Goal: Task Accomplishment & Management: Use online tool/utility

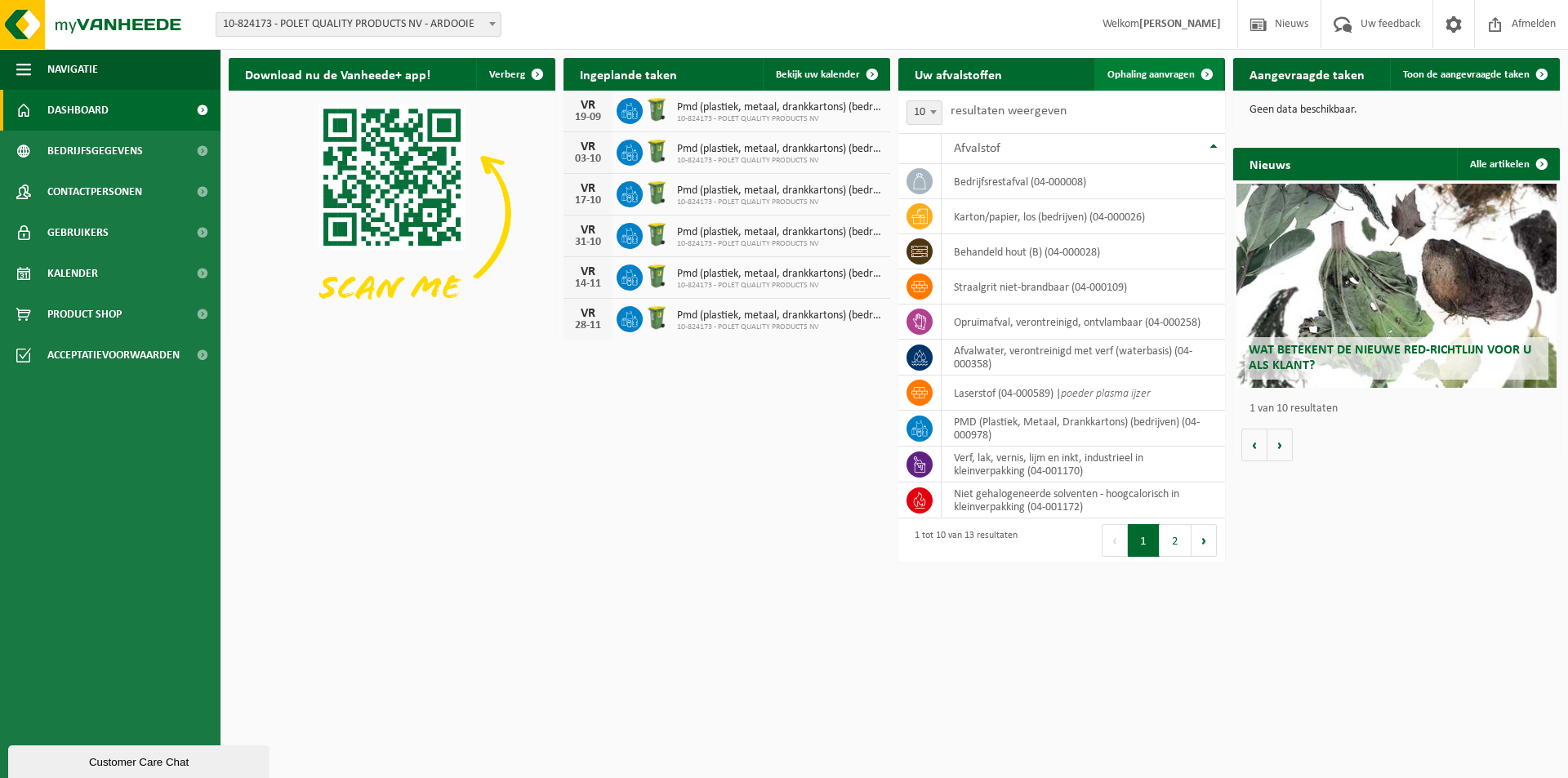
click at [1180, 78] on span "Ophaling aanvragen" at bounding box center [1151, 74] width 87 height 11
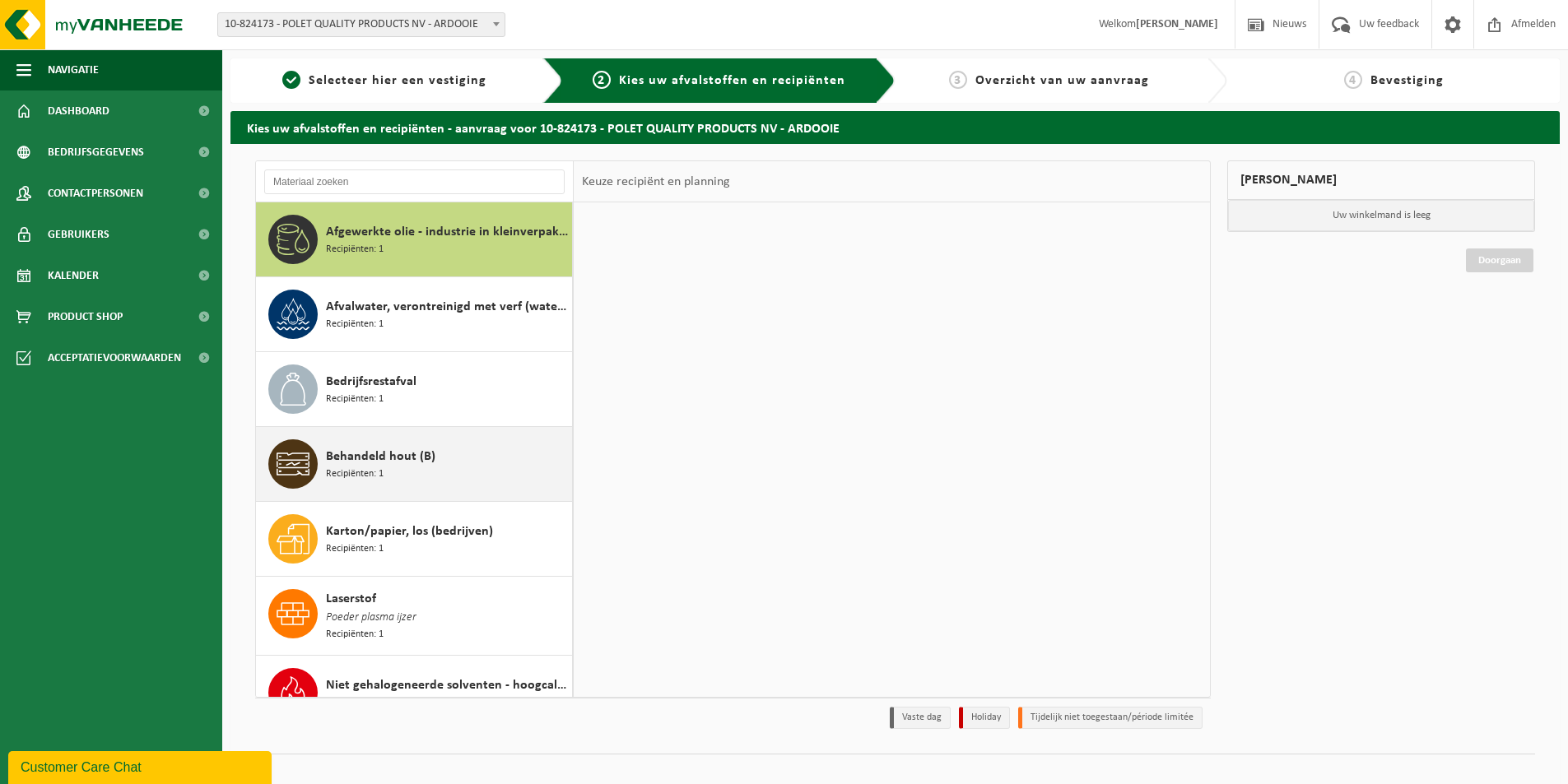
click at [443, 478] on div "Behandeld hout (B) Recipiënten: 1" at bounding box center [447, 463] width 242 height 50
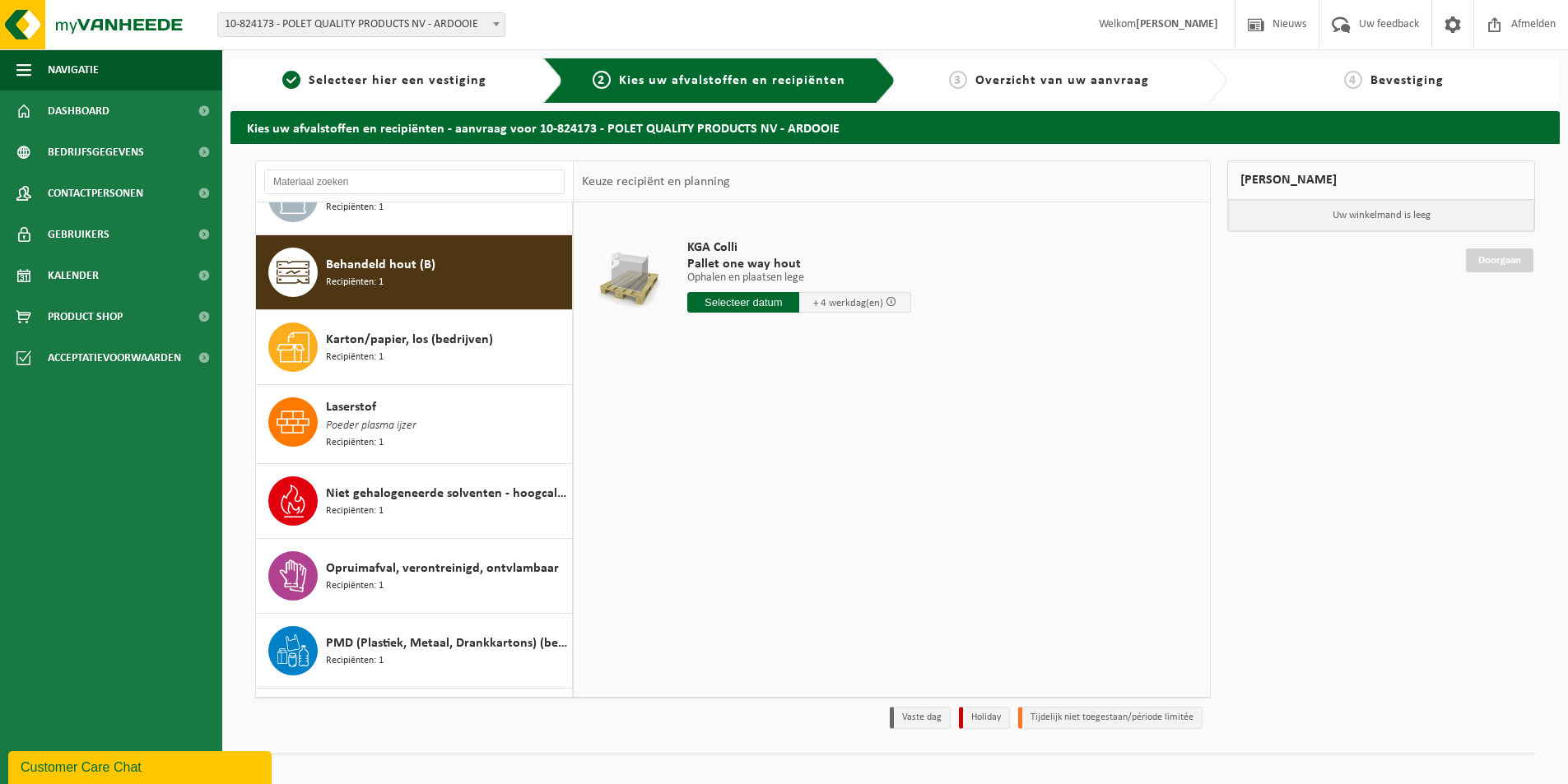
scroll to position [225, 0]
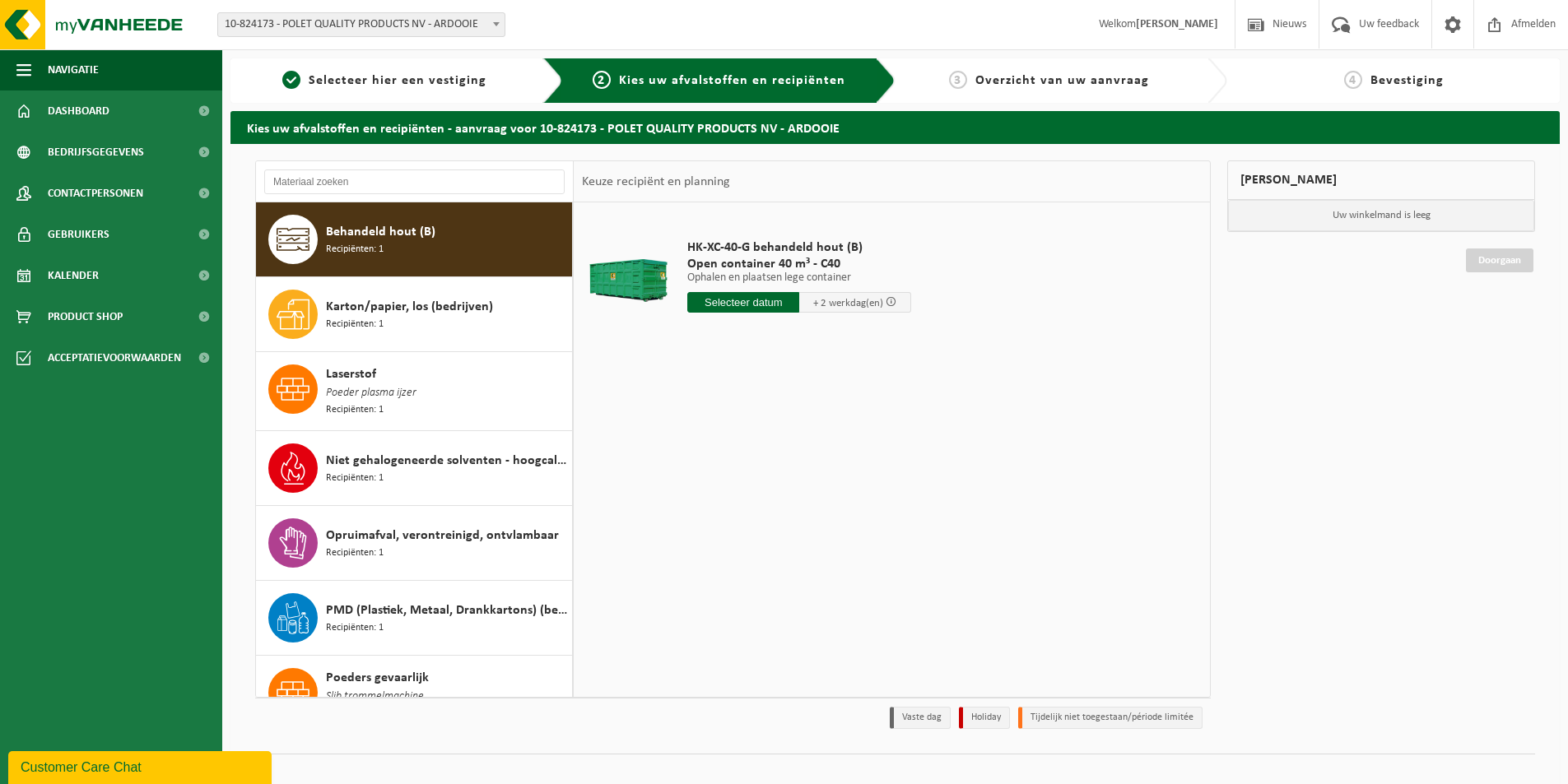
click at [759, 300] on input "text" at bounding box center [743, 302] width 112 height 21
click at [751, 303] on input "text" at bounding box center [743, 302] width 112 height 21
click at [762, 301] on input "text" at bounding box center [743, 302] width 112 height 21
click at [729, 297] on input "text" at bounding box center [743, 302] width 112 height 21
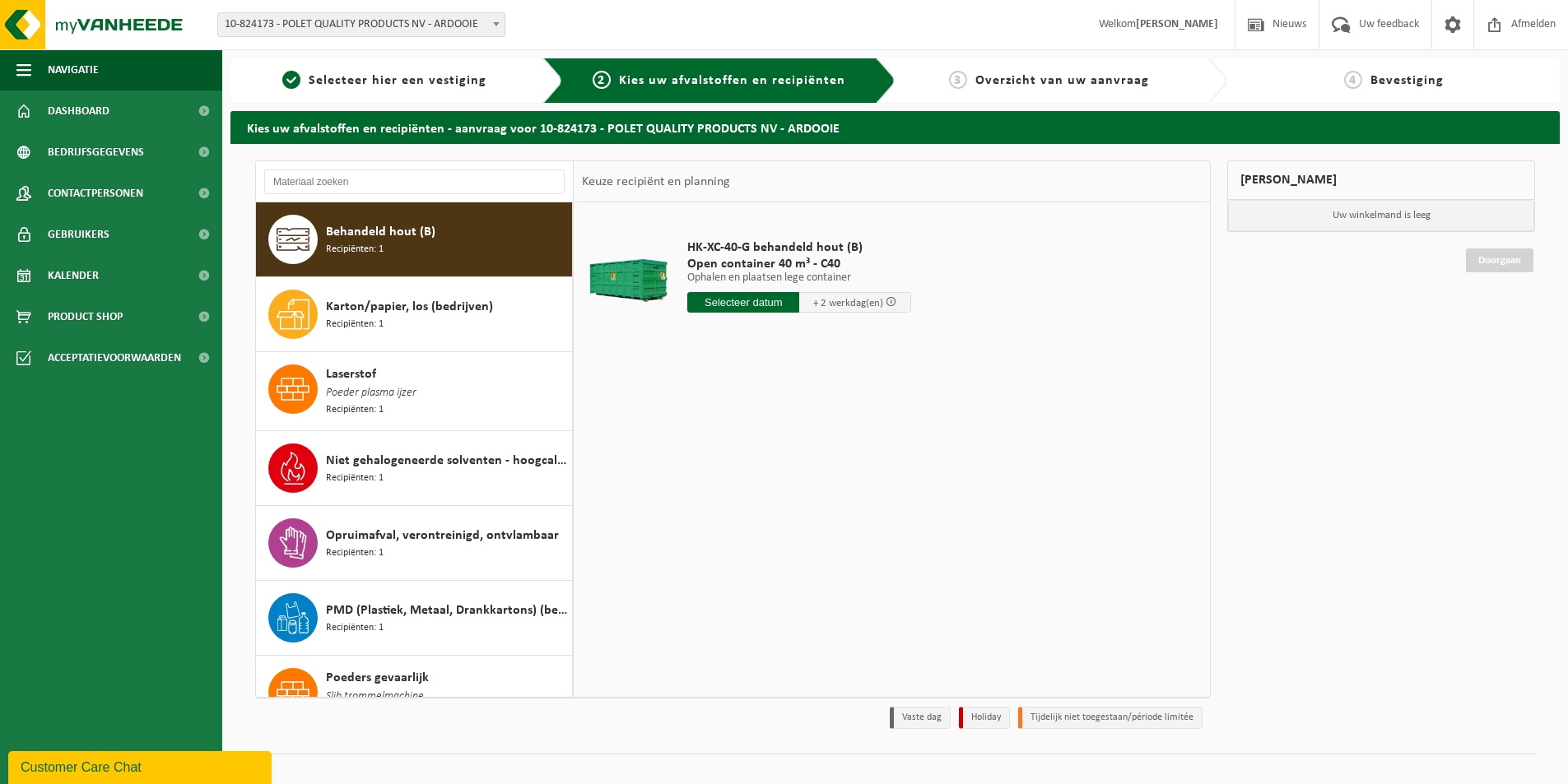
click at [854, 309] on span "+ 2 werkdag(en)" at bounding box center [847, 303] width 70 height 11
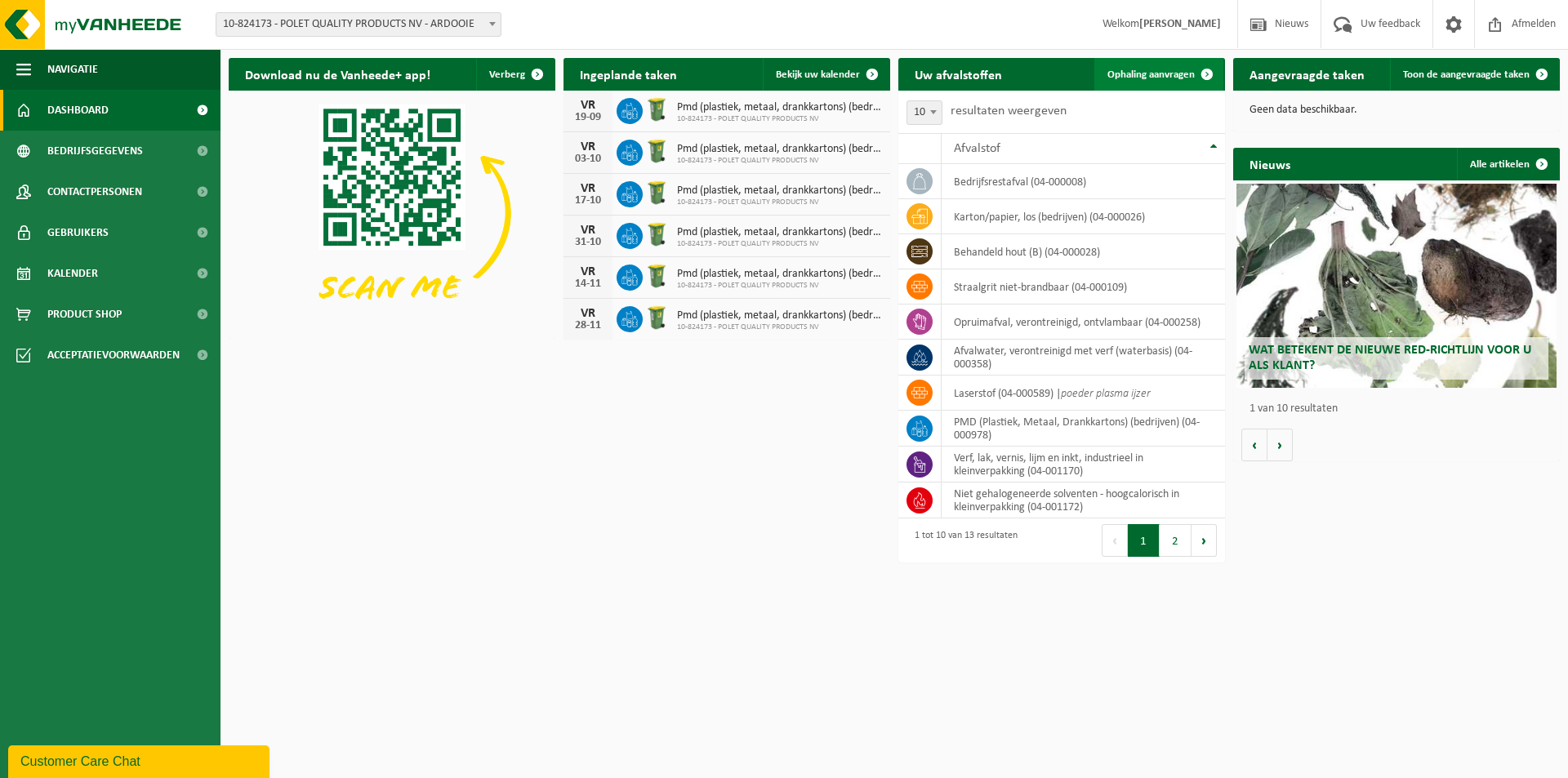
click at [1146, 69] on span "Ophaling aanvragen" at bounding box center [1151, 74] width 87 height 11
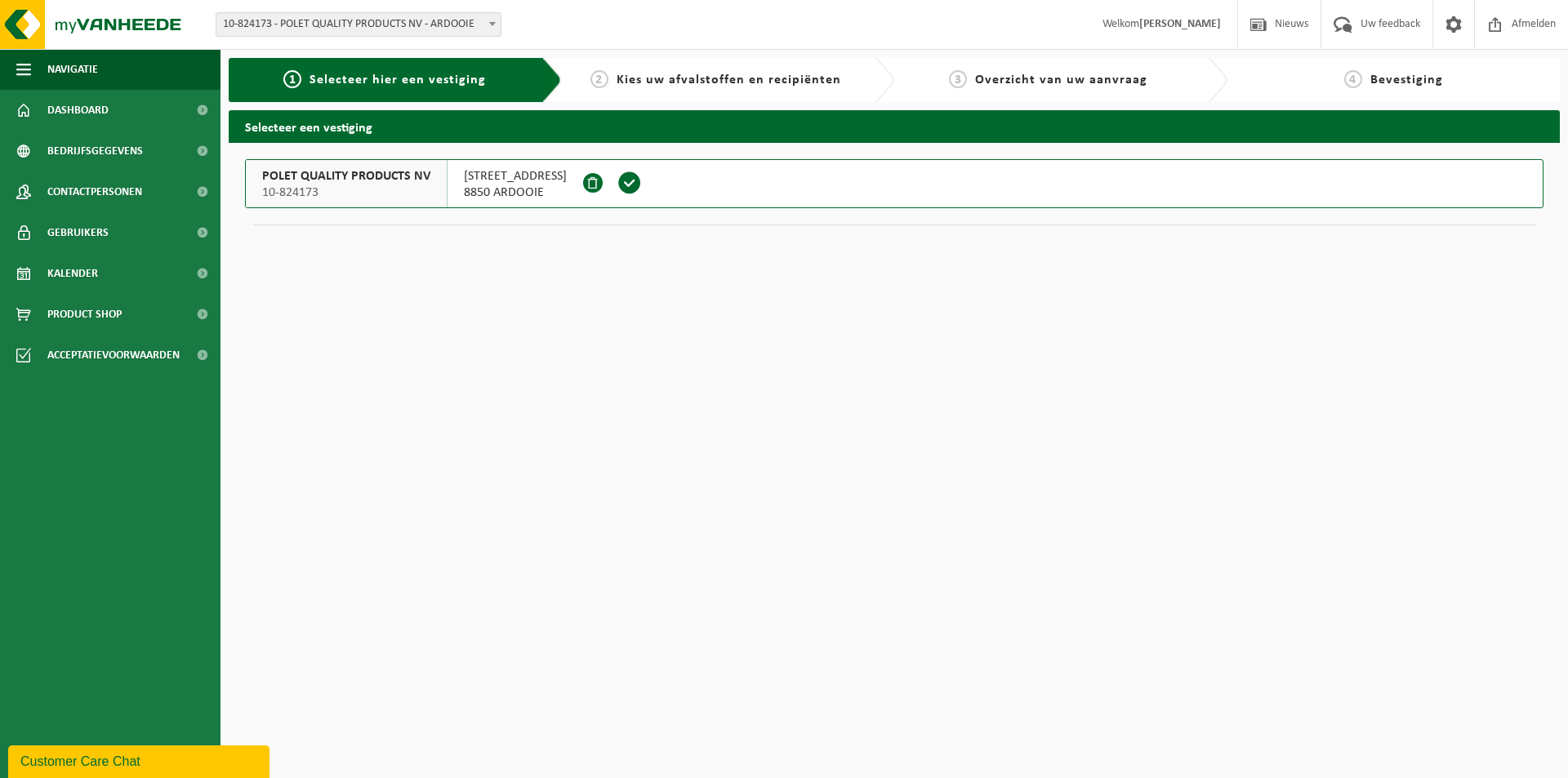
click at [523, 184] on span "STATIONSSTRAAT 176" at bounding box center [516, 177] width 103 height 17
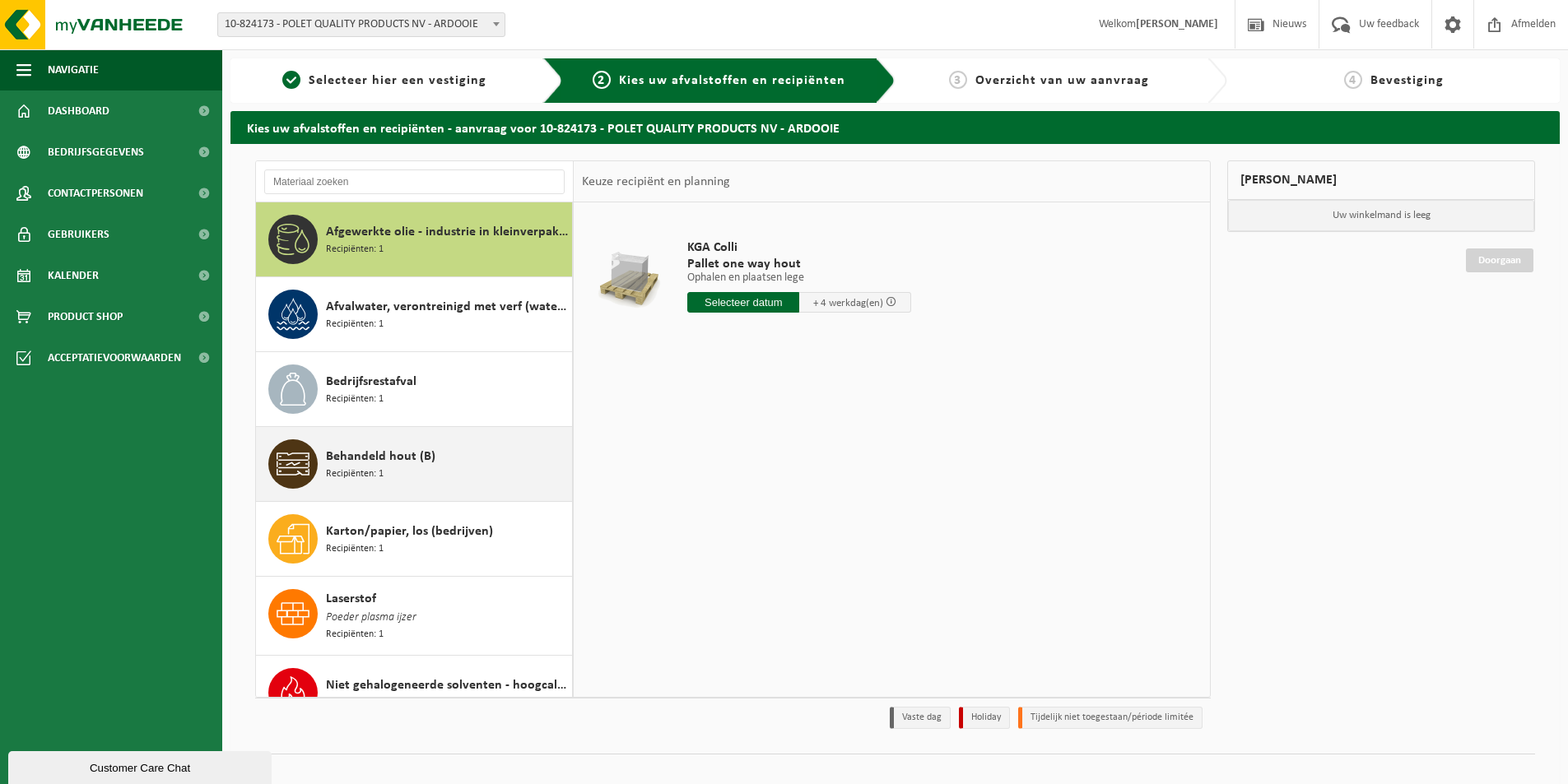
click at [353, 441] on div "Behandeld hout (B) Recipiënten: 1" at bounding box center [447, 463] width 242 height 50
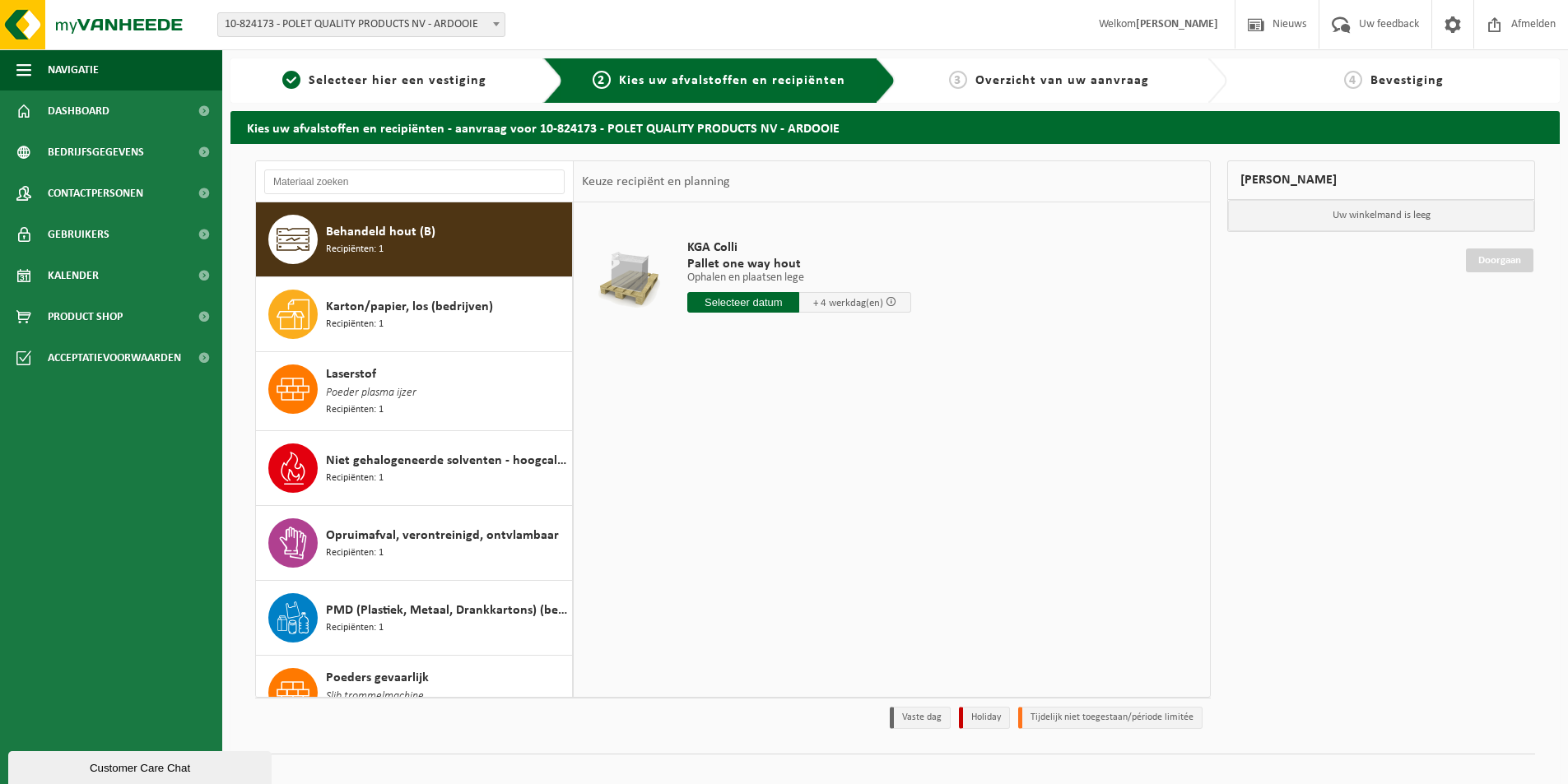
scroll to position [225, 0]
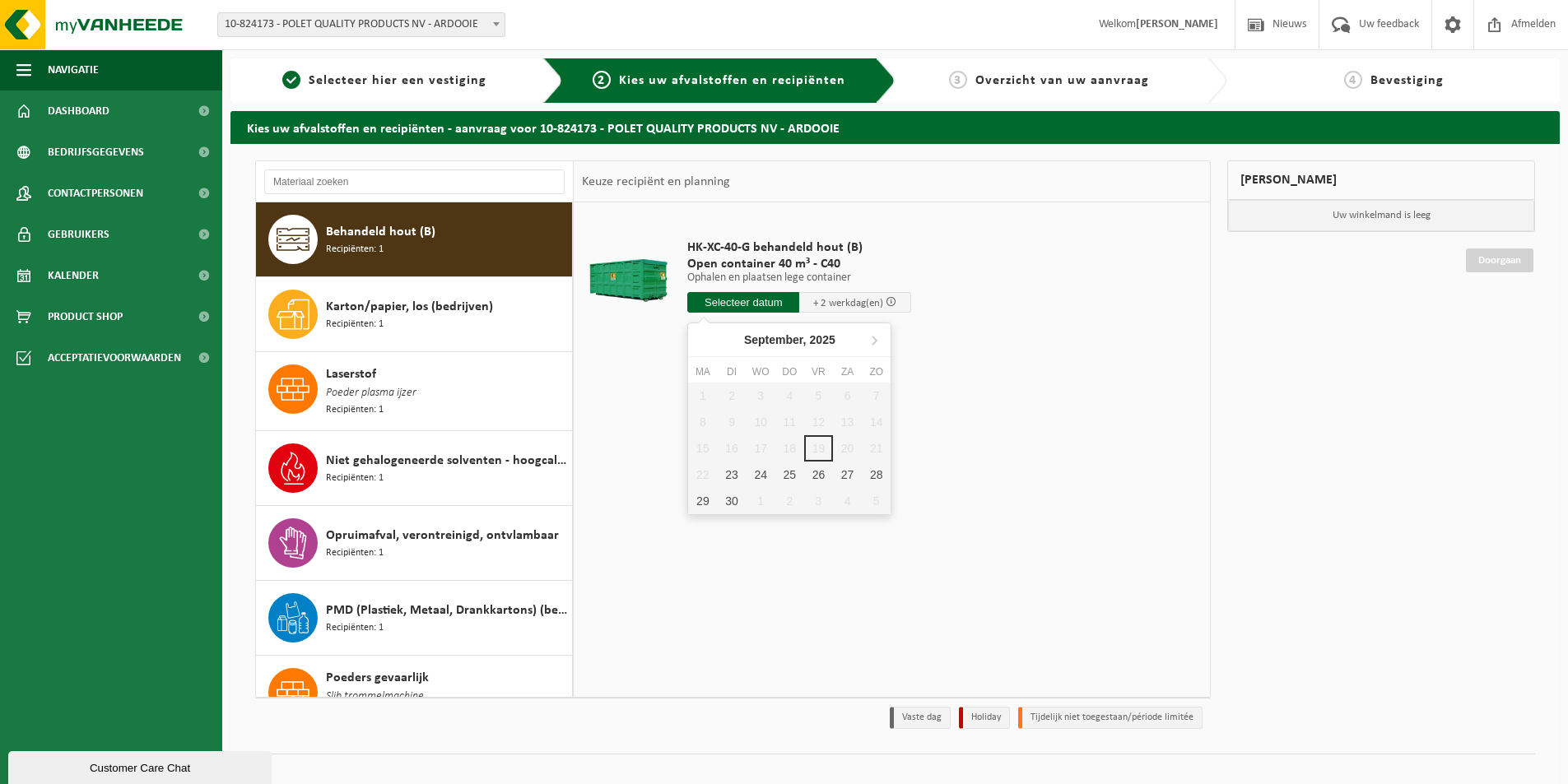
click at [742, 303] on input "text" at bounding box center [743, 302] width 112 height 21
click at [739, 479] on div "23" at bounding box center [732, 474] width 29 height 26
type input "Van 2025-09-23"
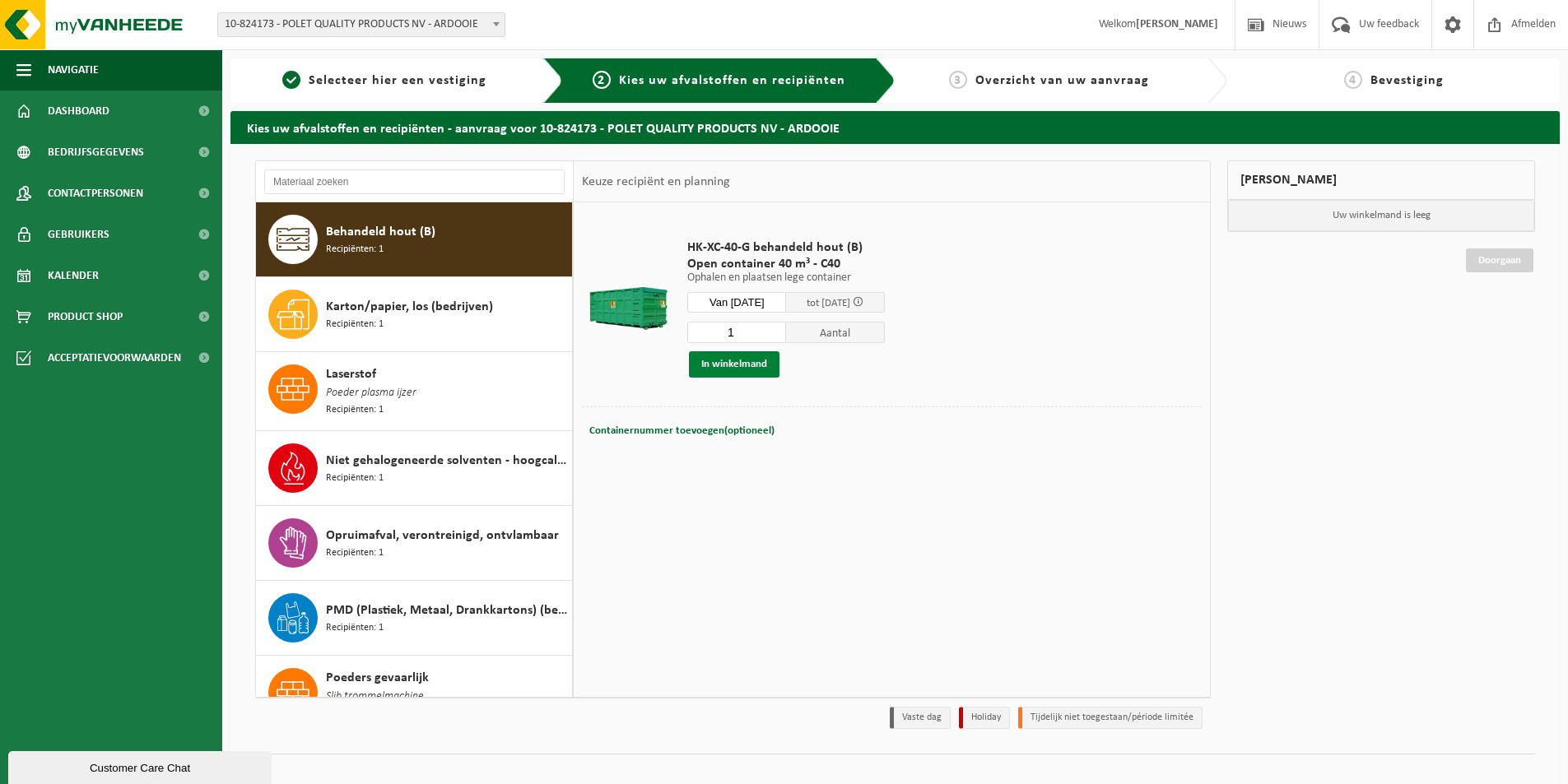
click at [736, 368] on button "In winkelmand" at bounding box center [734, 364] width 91 height 26
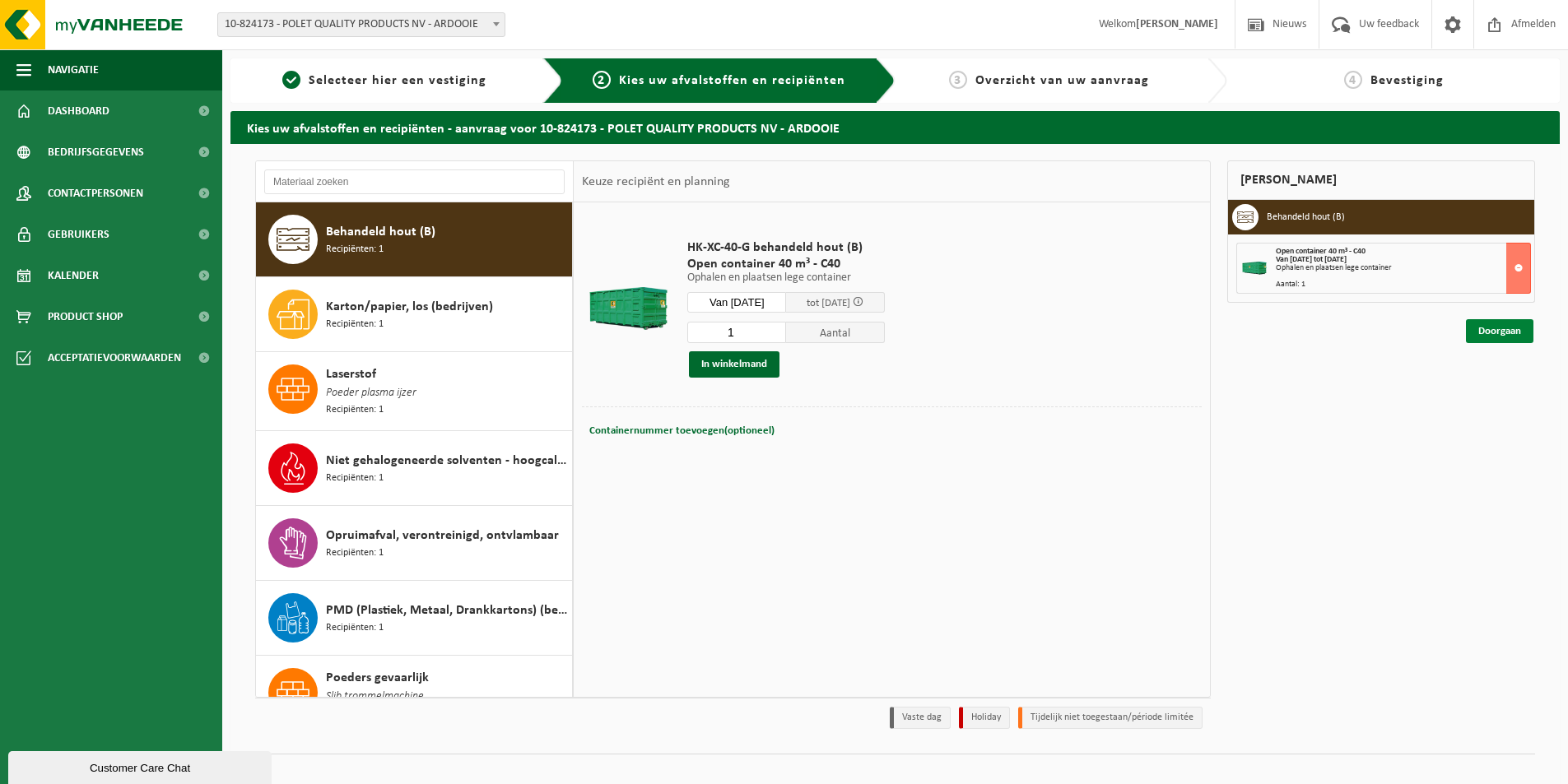
click at [1492, 327] on link "Doorgaan" at bounding box center [1500, 331] width 67 height 24
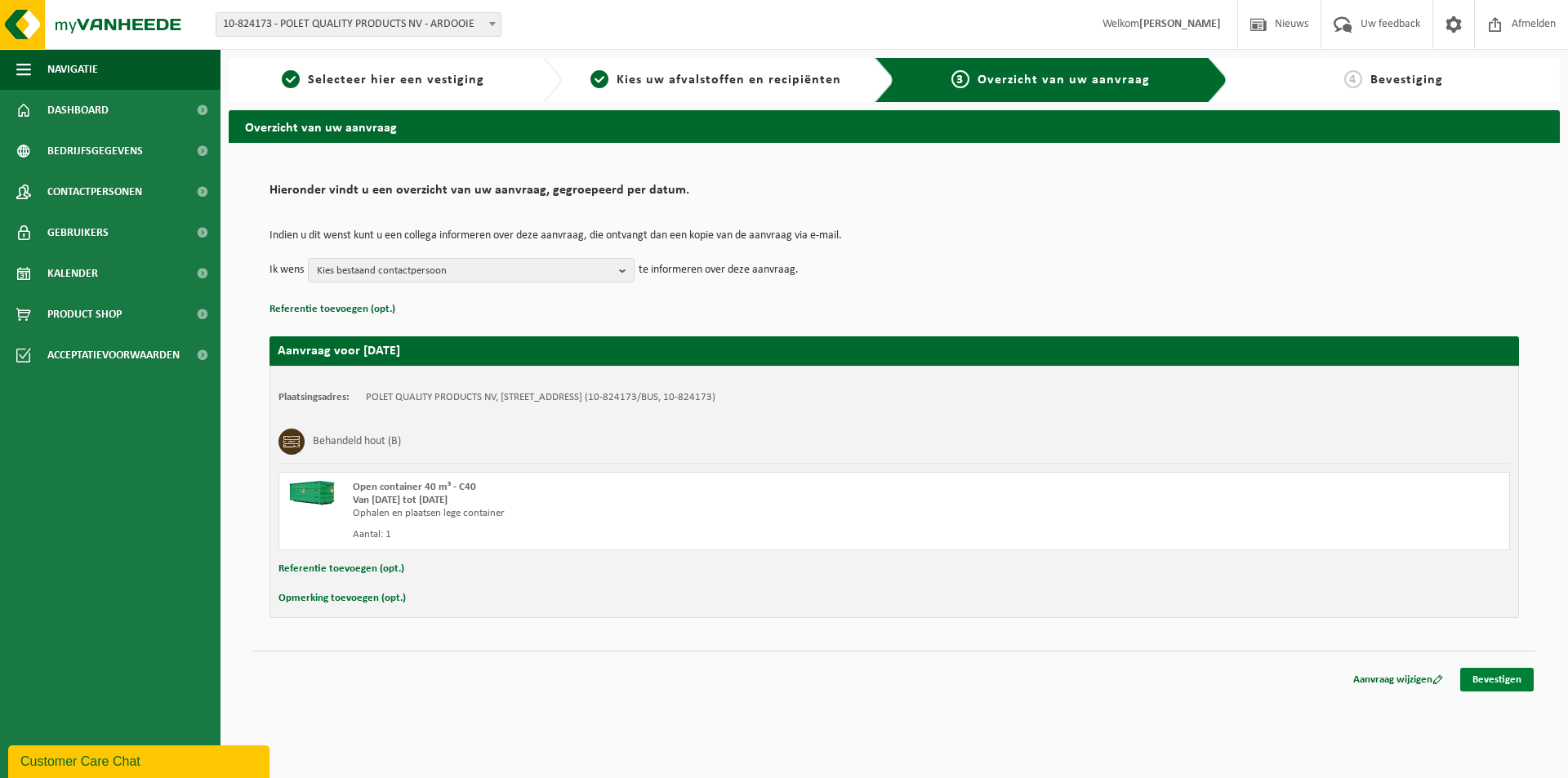
click at [1509, 682] on link "Bevestigen" at bounding box center [1497, 680] width 73 height 23
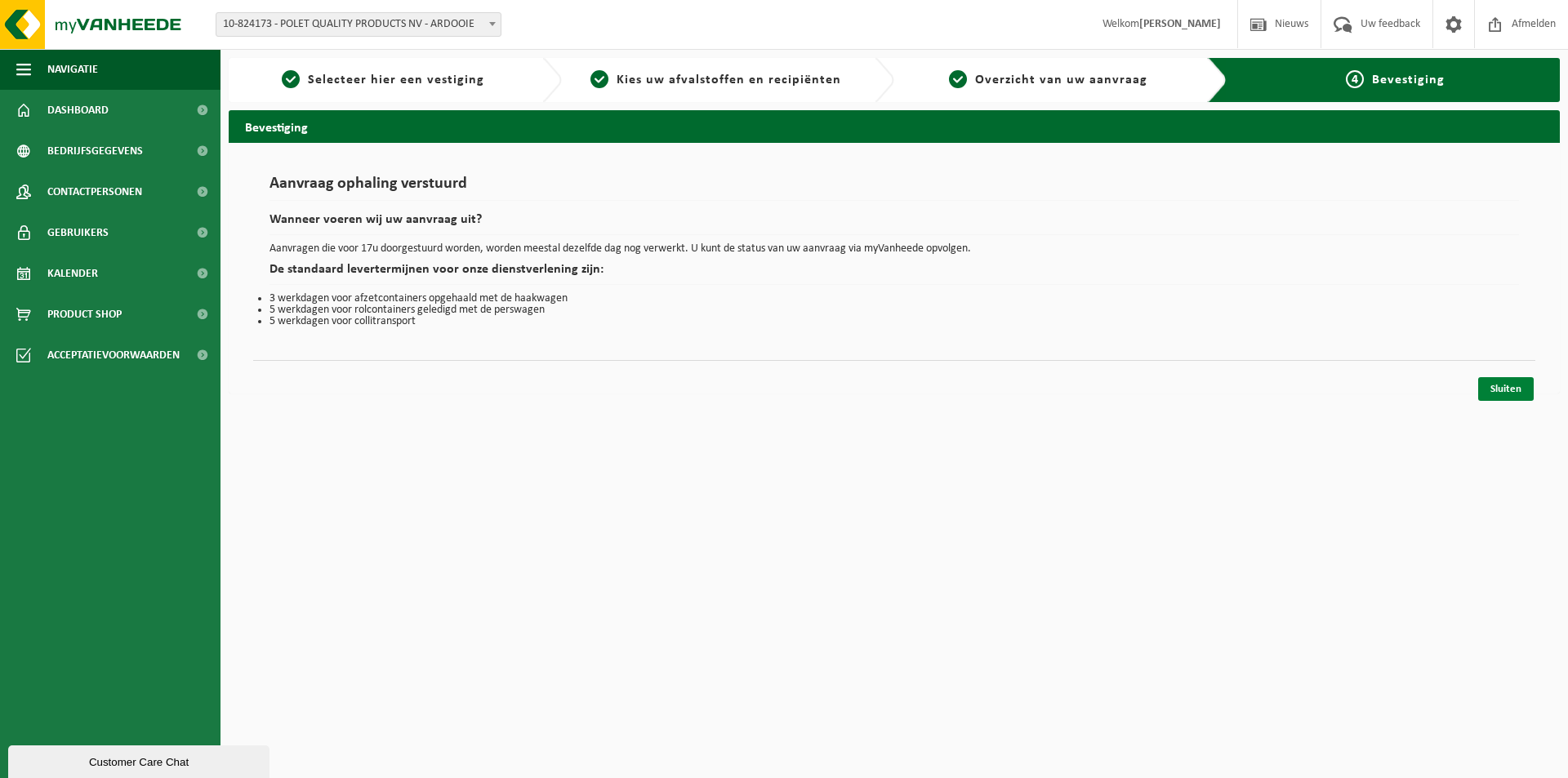
click at [1511, 387] on link "Sluiten" at bounding box center [1506, 389] width 56 height 23
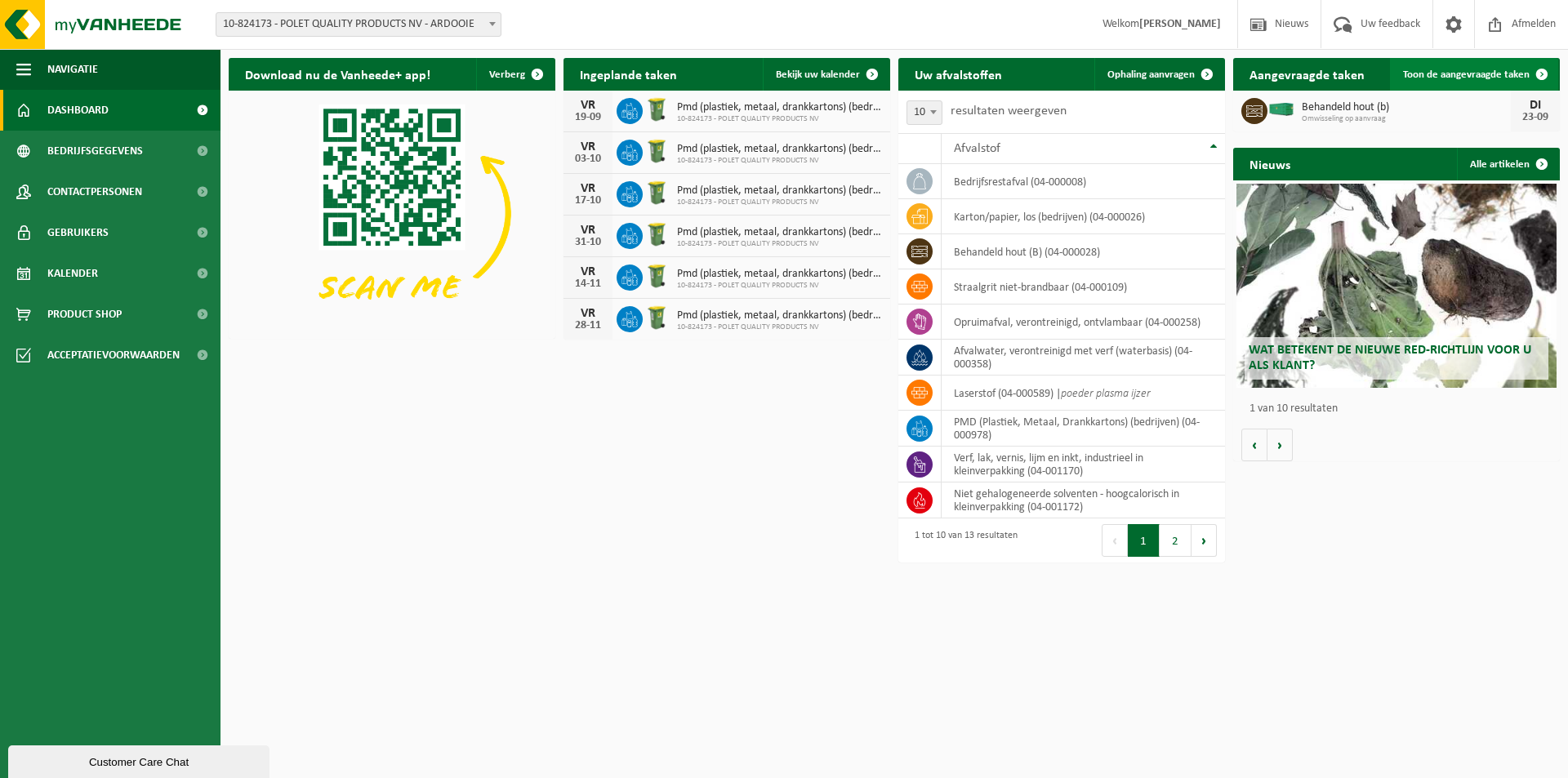
click at [1468, 77] on span "Toon de aangevraagde taken" at bounding box center [1466, 74] width 127 height 11
